Goal: Information Seeking & Learning: Learn about a topic

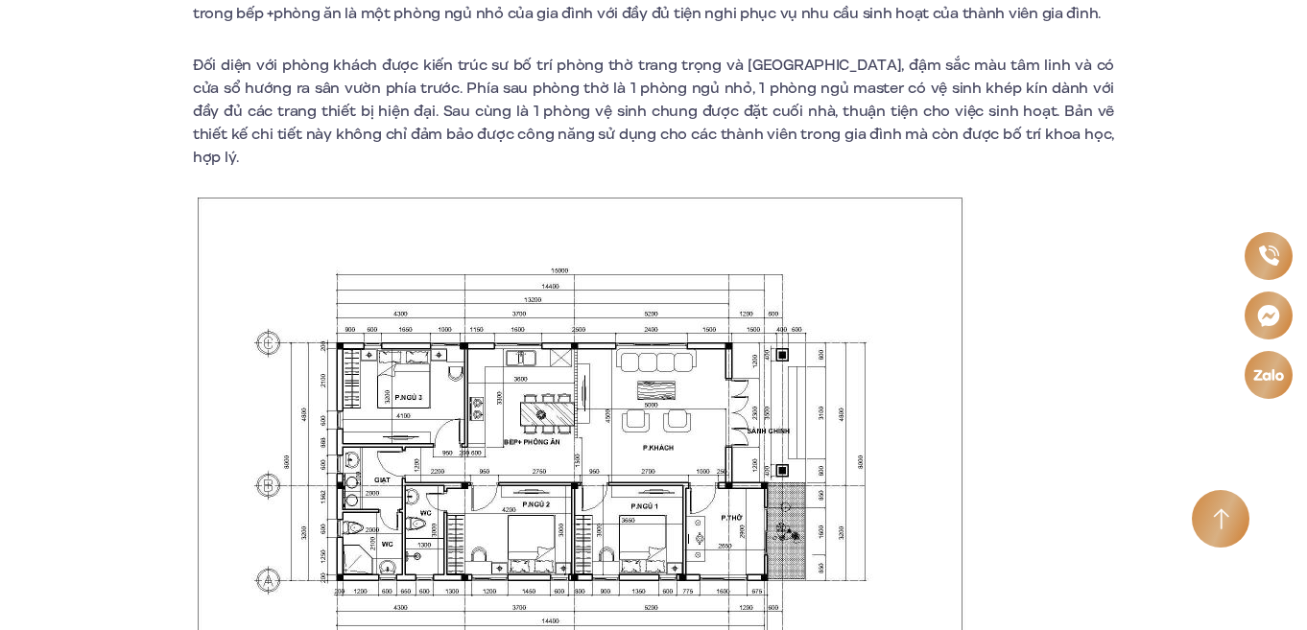
scroll to position [1247, 0]
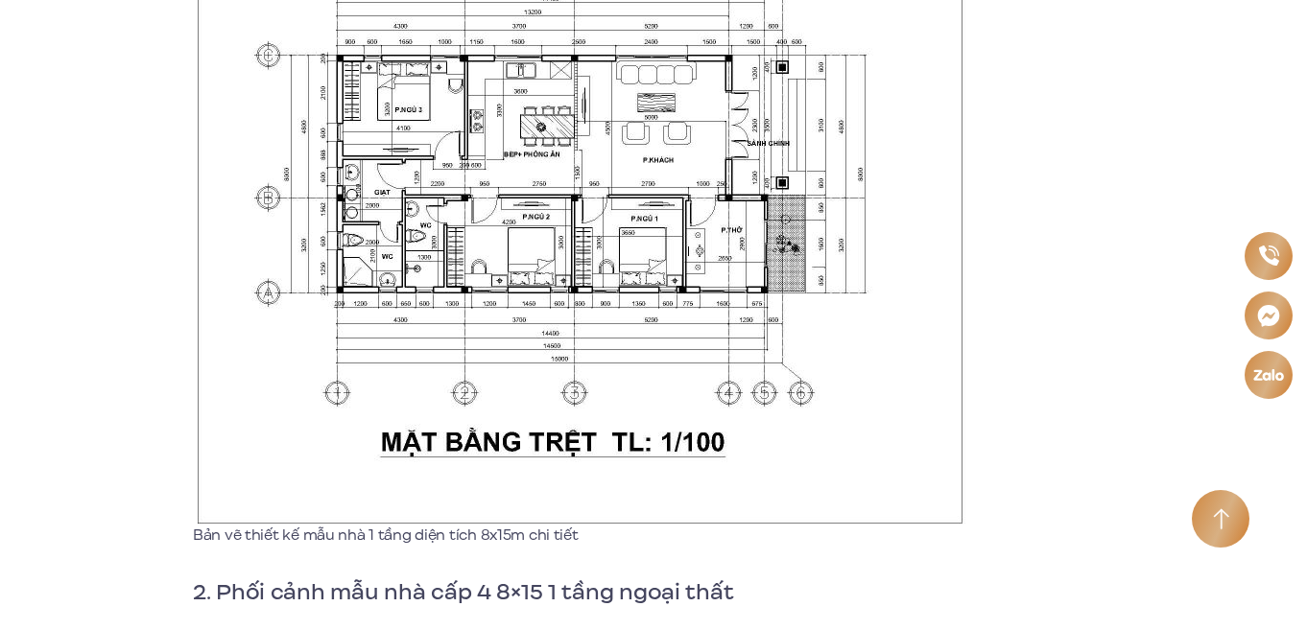
click at [613, 320] on img at bounding box center [582, 217] width 768 height 614
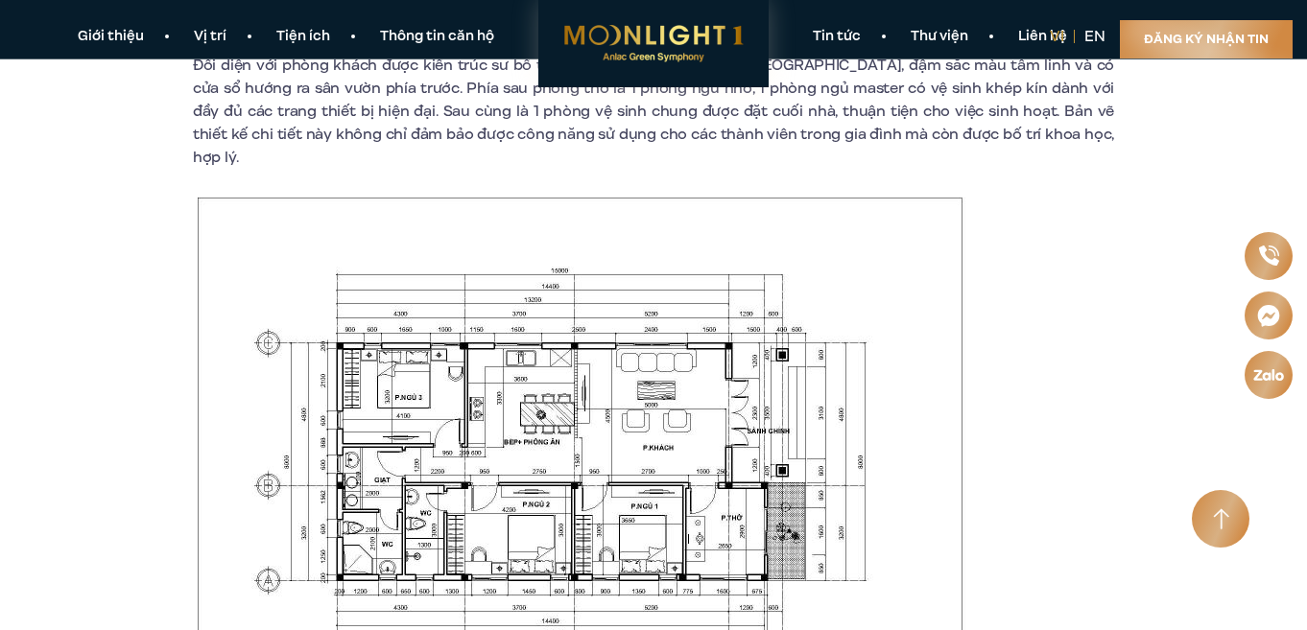
scroll to position [863, 0]
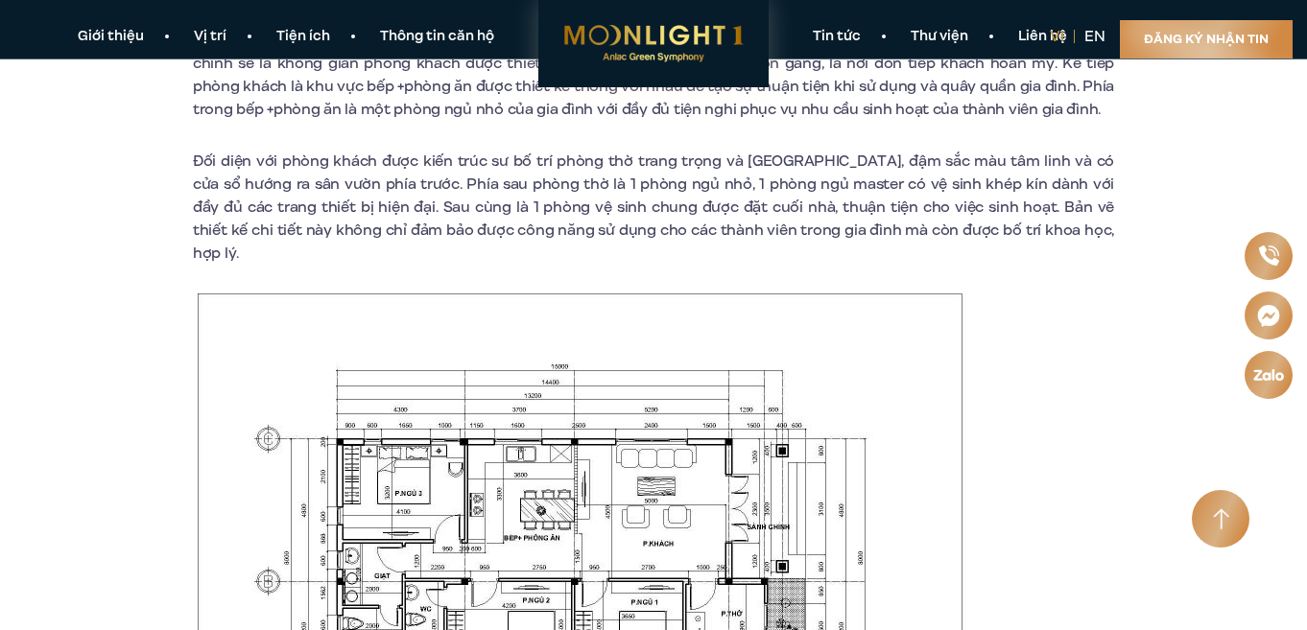
click at [614, 319] on img at bounding box center [582, 601] width 768 height 614
click at [625, 410] on img at bounding box center [582, 601] width 768 height 614
click at [631, 443] on img at bounding box center [582, 601] width 768 height 614
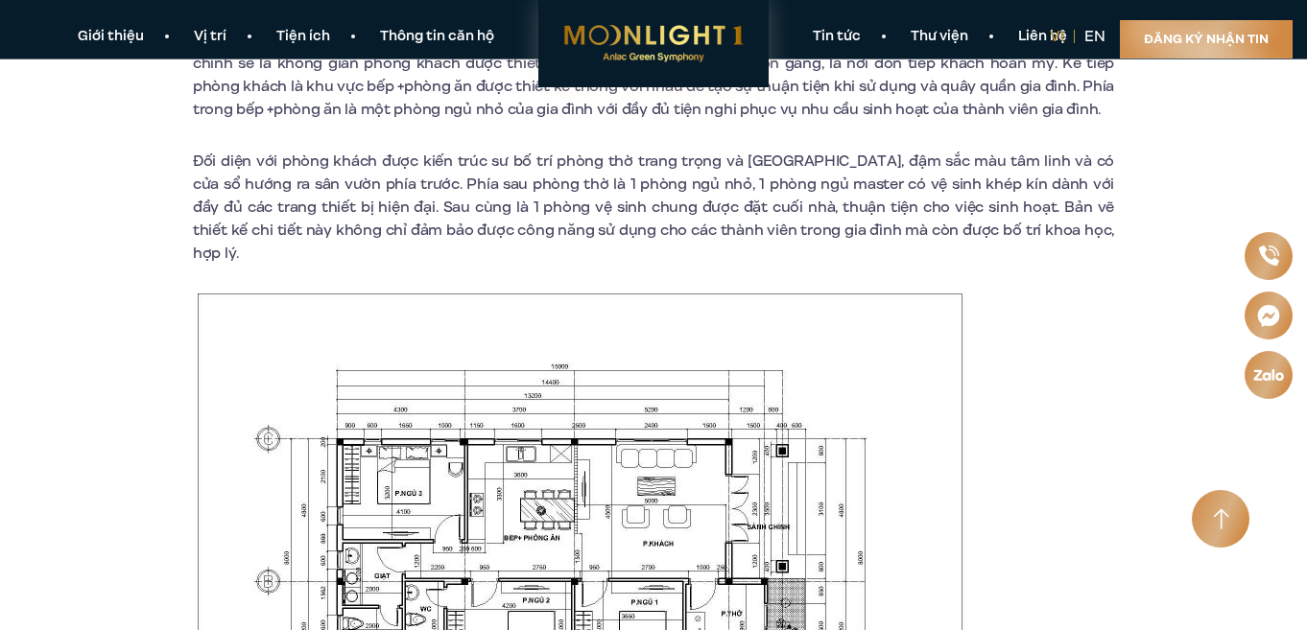
click at [631, 440] on img at bounding box center [582, 601] width 768 height 614
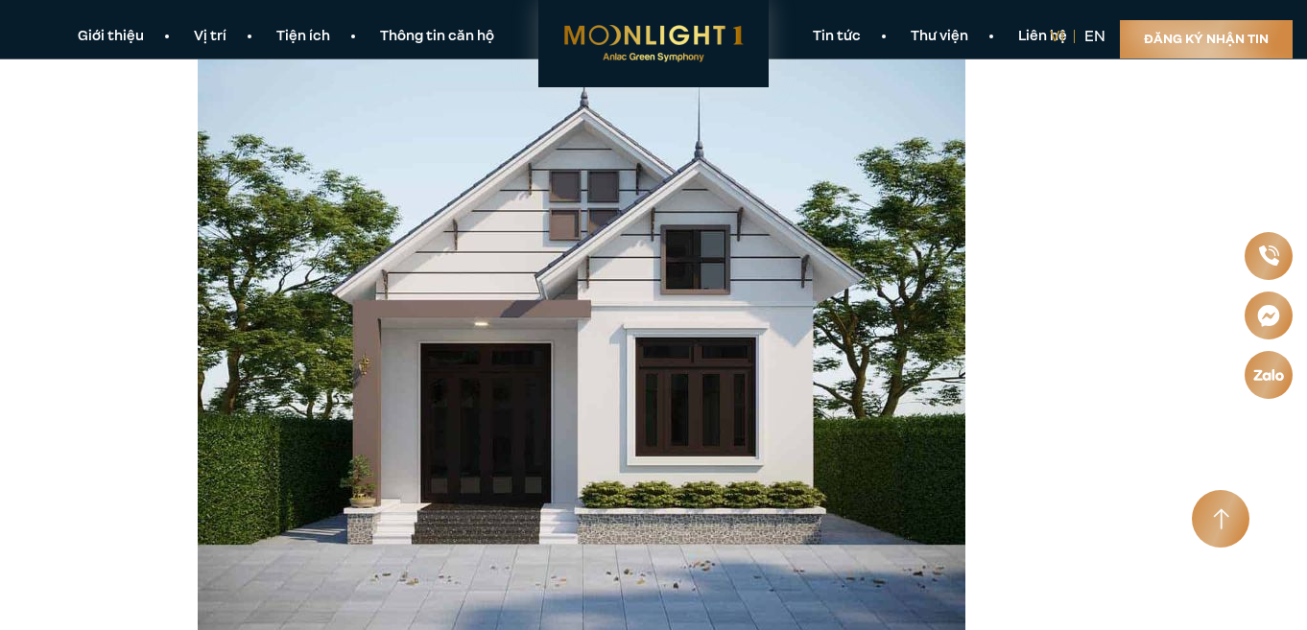
scroll to position [3166, 0]
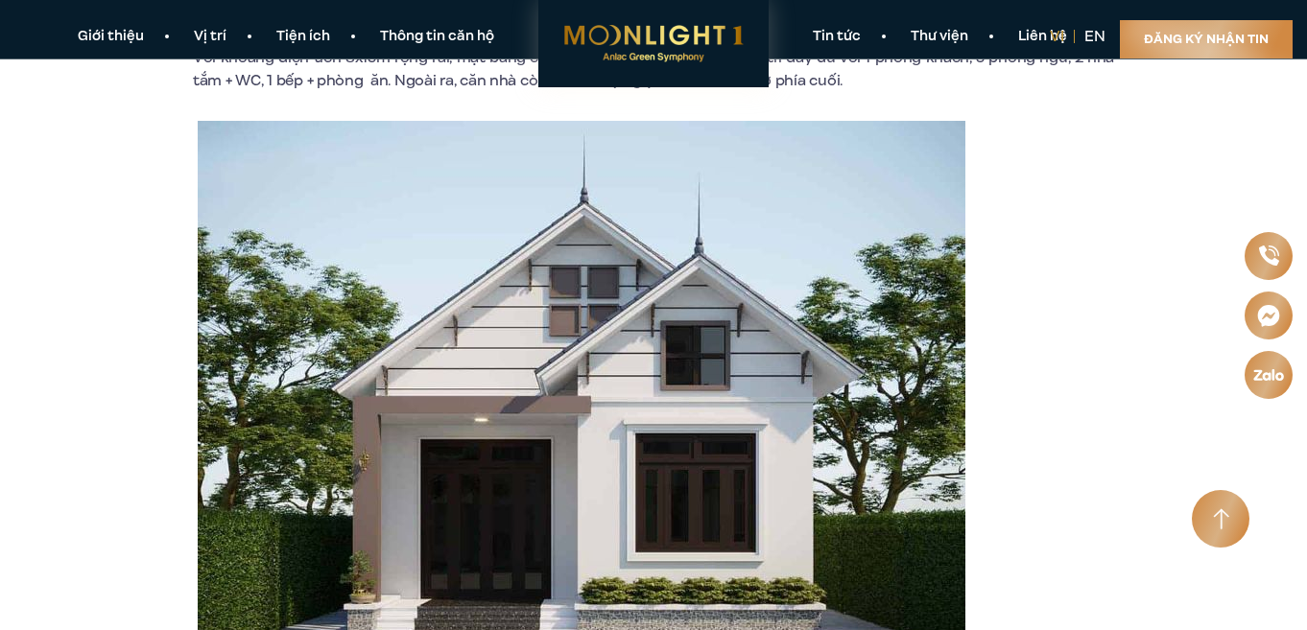
click at [626, 415] on img at bounding box center [582, 426] width 768 height 611
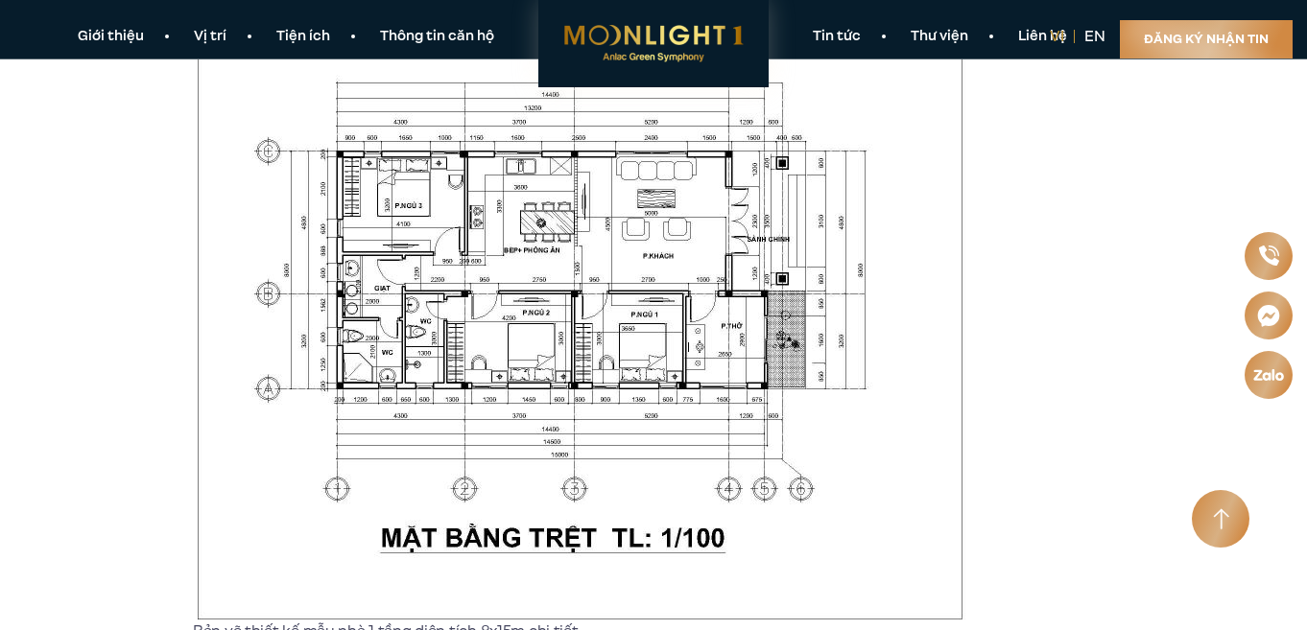
scroll to position [1055, 0]
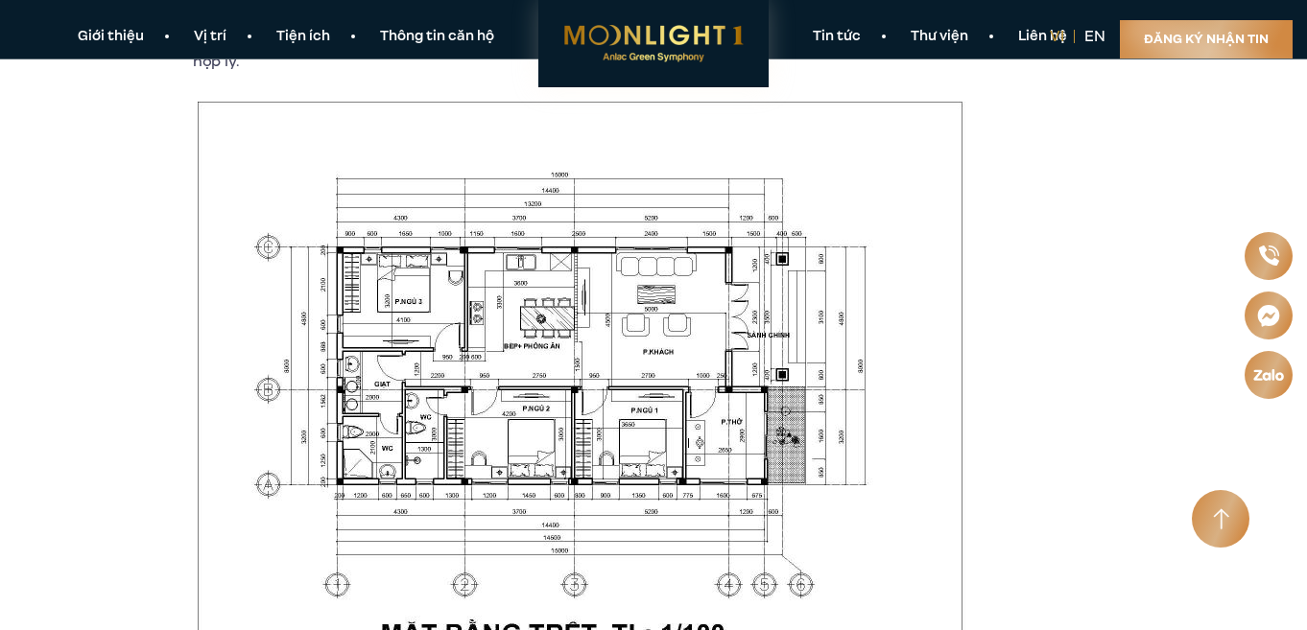
click at [658, 393] on img at bounding box center [582, 409] width 768 height 614
